Goal: Find specific page/section: Find specific page/section

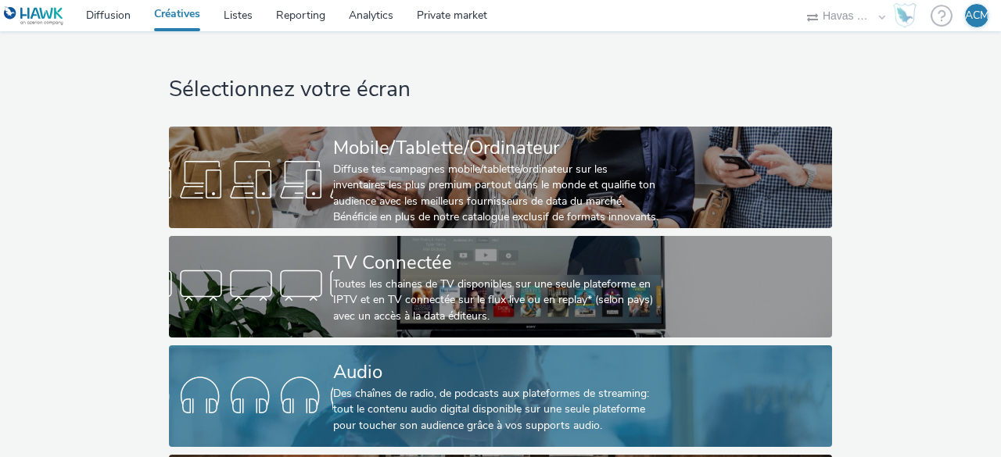
click at [378, 378] on div "Audio" at bounding box center [497, 372] width 328 height 27
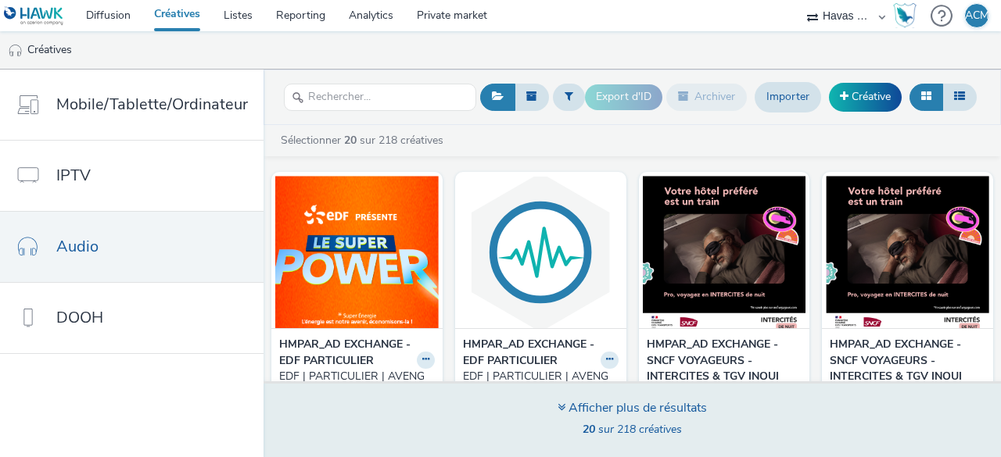
click at [574, 412] on div "Afficher plus de résultats" at bounding box center [631, 408] width 149 height 18
click at [557, 407] on icon at bounding box center [561, 407] width 8 height 13
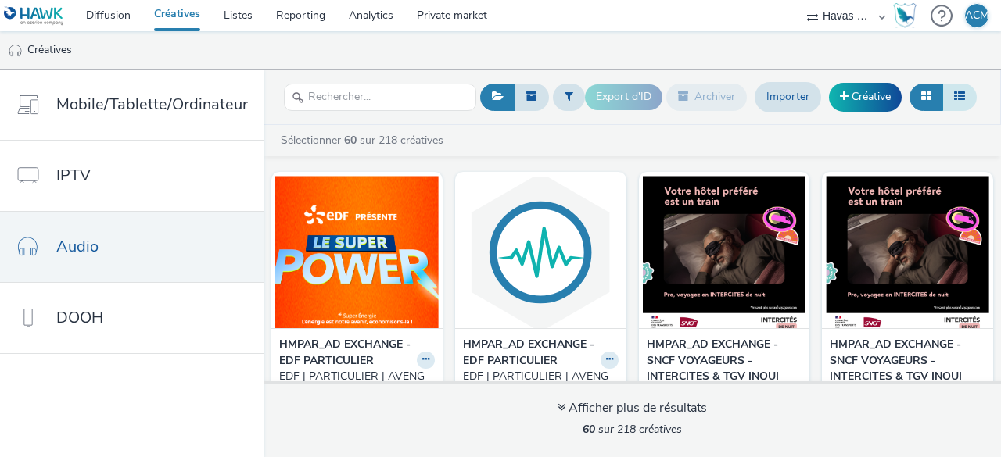
click at [957, 99] on icon at bounding box center [959, 96] width 11 height 11
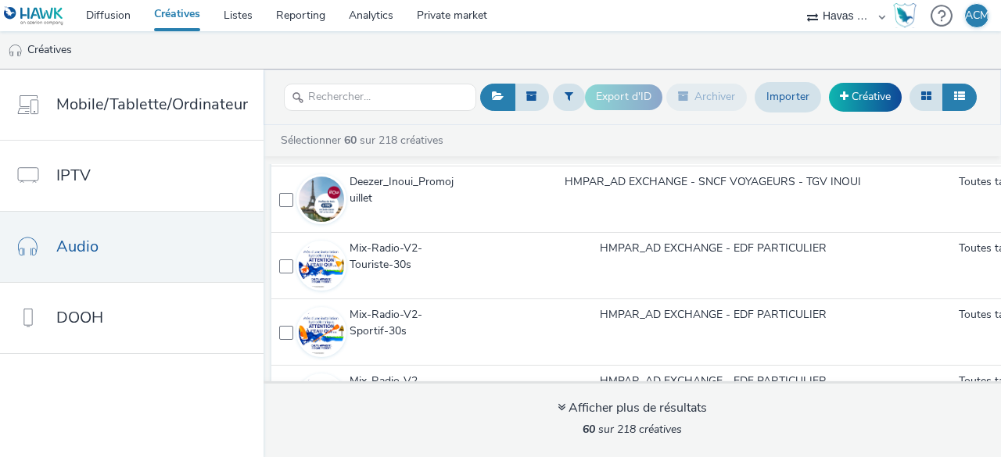
scroll to position [909, 0]
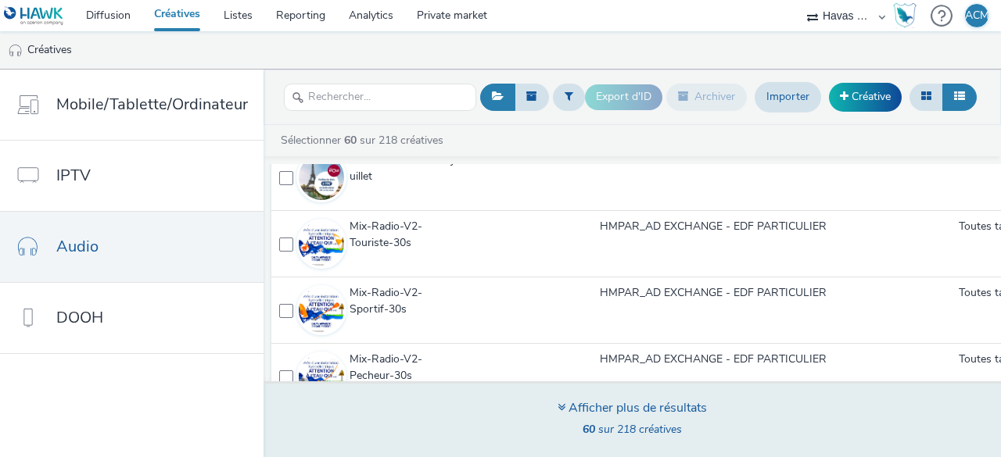
click at [588, 396] on div "Afficher plus de résultats 60 sur 218 créatives" at bounding box center [632, 419] width 748 height 76
click at [563, 405] on div "Afficher plus de résultats" at bounding box center [631, 408] width 149 height 18
click at [561, 407] on icon at bounding box center [561, 407] width 8 height 13
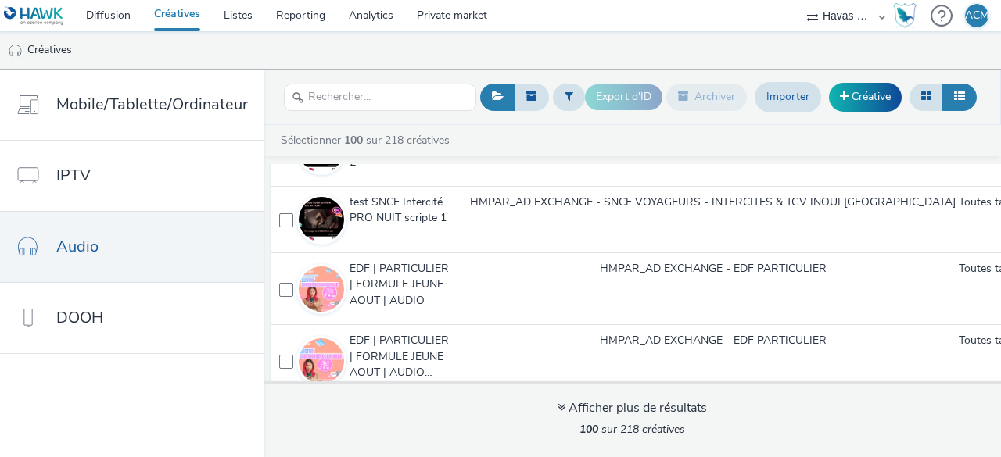
scroll to position [302, 0]
click at [389, 109] on input "text" at bounding box center [380, 97] width 192 height 27
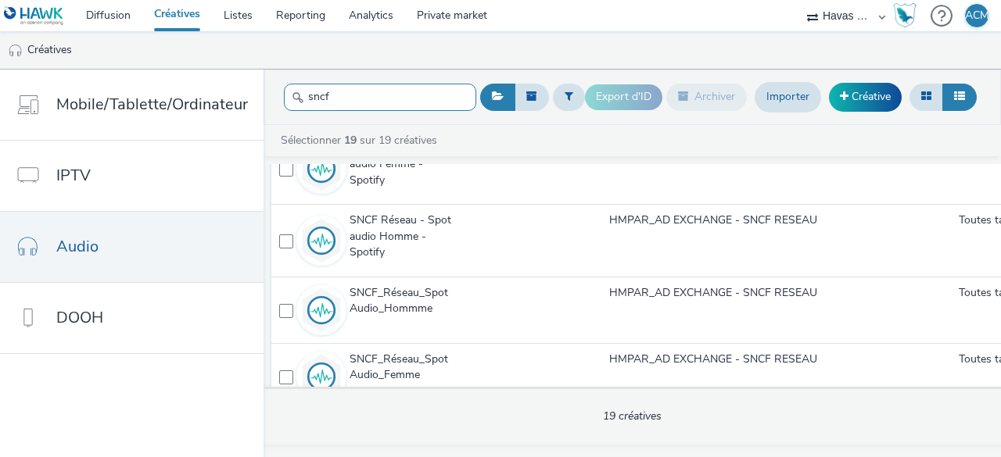
scroll to position [1174, 0]
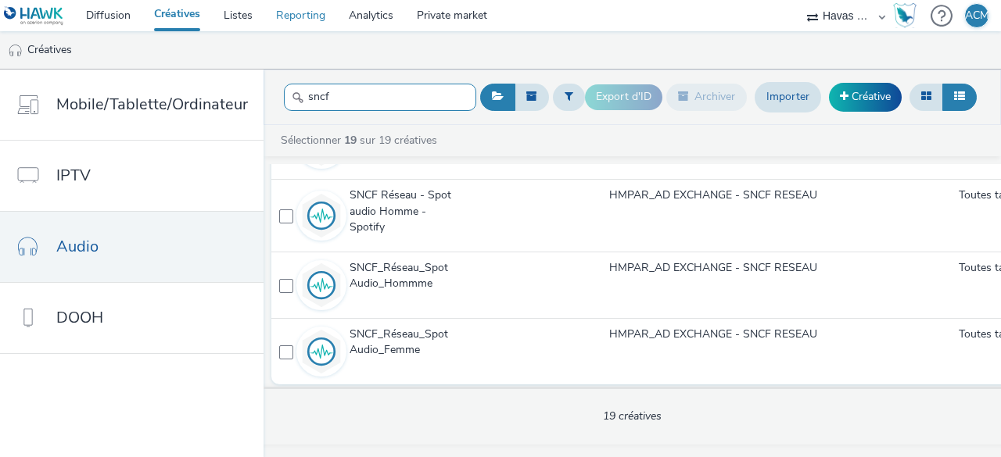
type input "sncf"
